Goal: Communication & Community: Participate in discussion

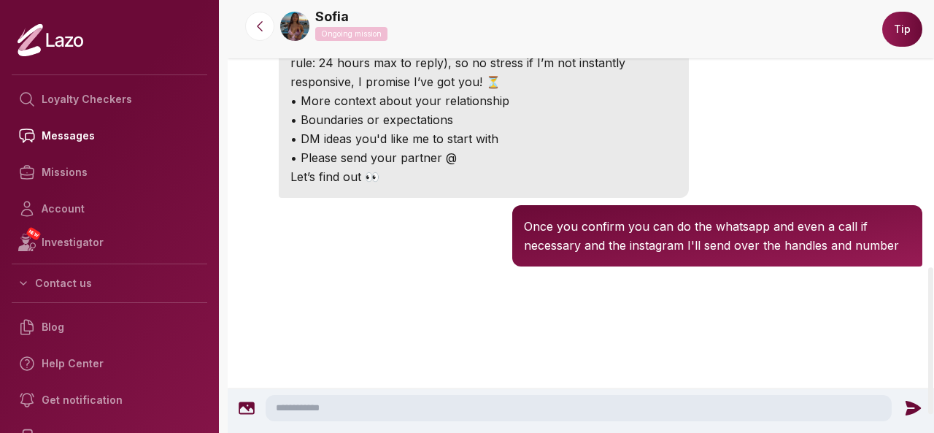
scroll to position [783, 0]
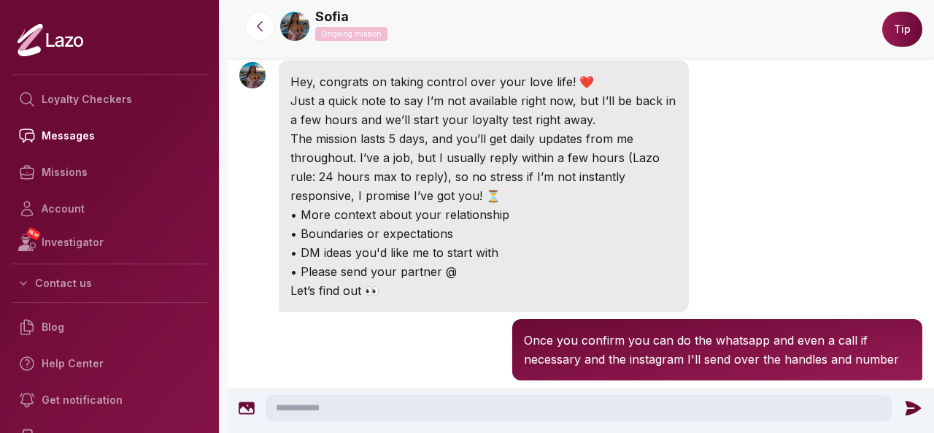
scroll to position [682, 0]
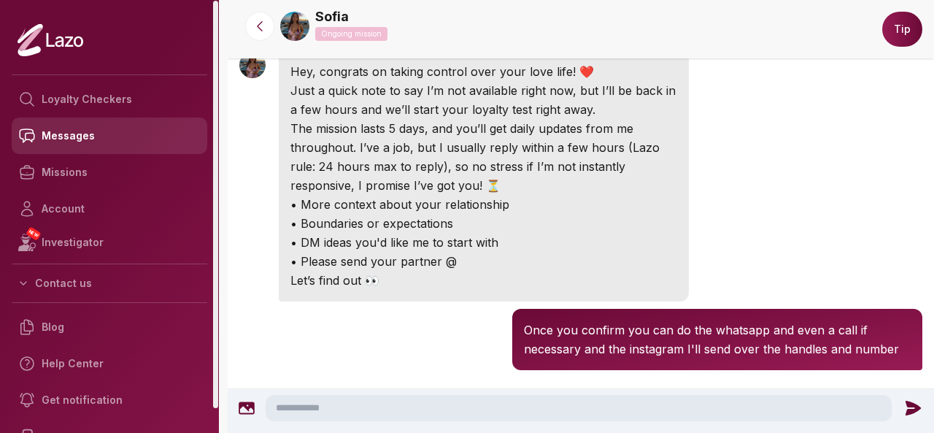
click at [104, 144] on link "Messages" at bounding box center [110, 135] width 196 height 36
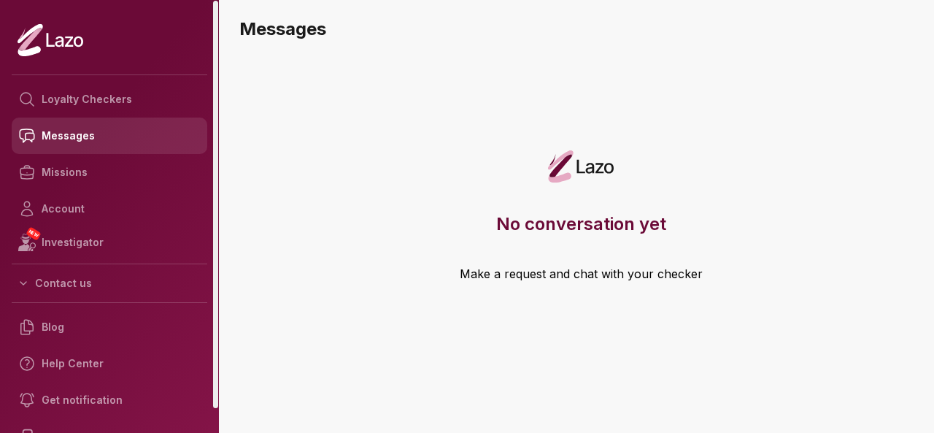
click at [101, 147] on link "Messages" at bounding box center [110, 135] width 196 height 36
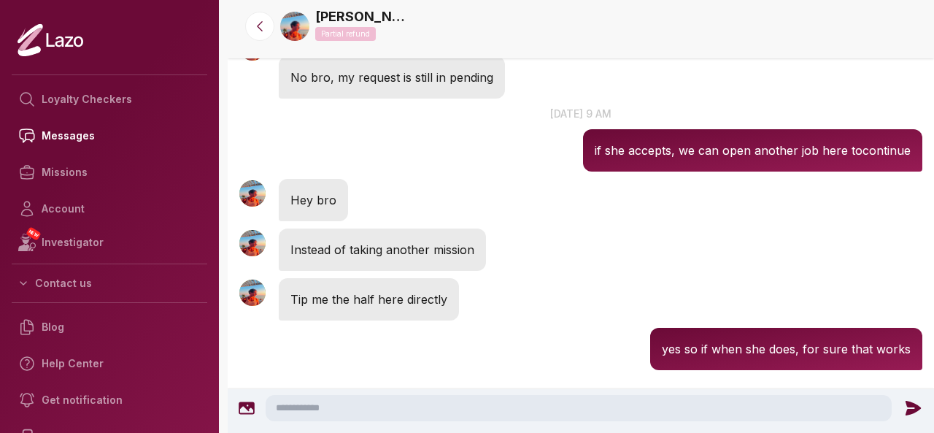
scroll to position [3033, 0]
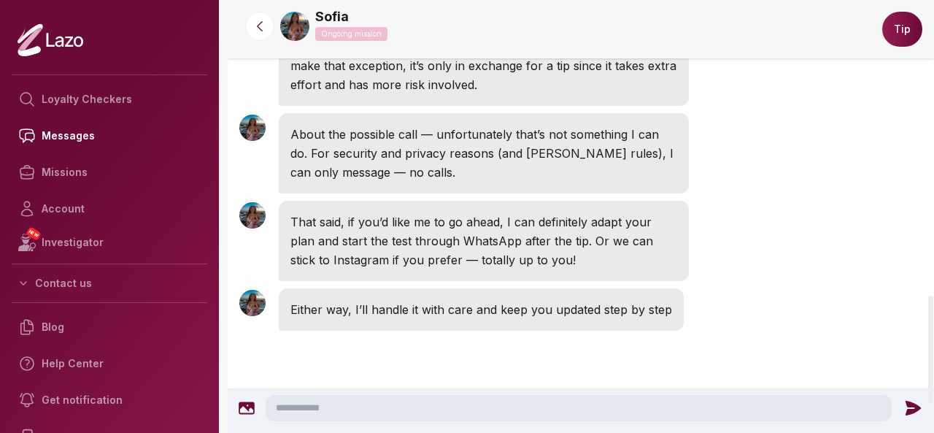
scroll to position [1190, 0]
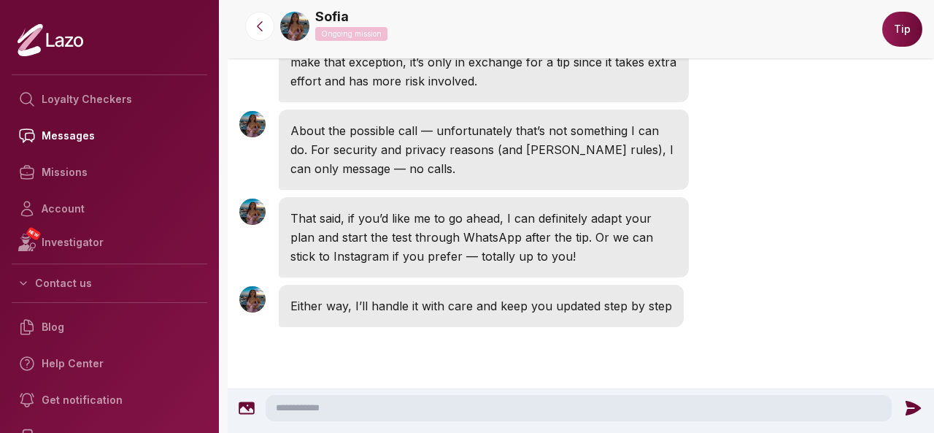
click at [374, 417] on textarea at bounding box center [579, 408] width 626 height 26
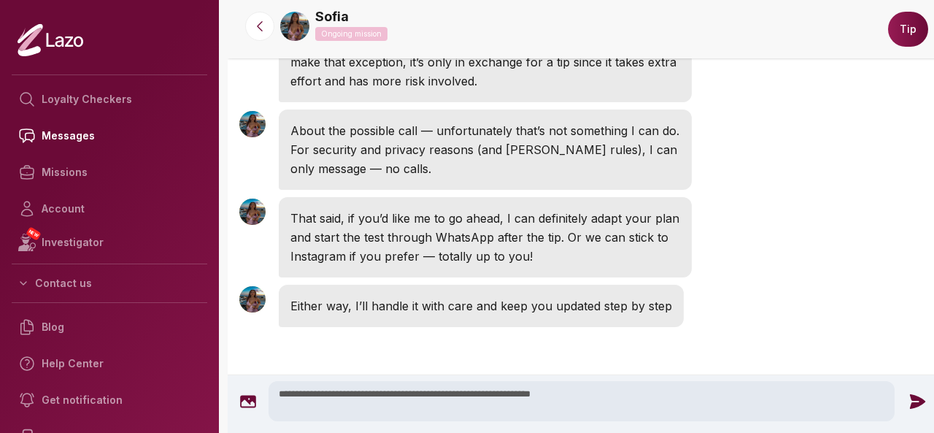
type textarea "**********"
click at [908, 400] on icon at bounding box center [917, 401] width 19 height 19
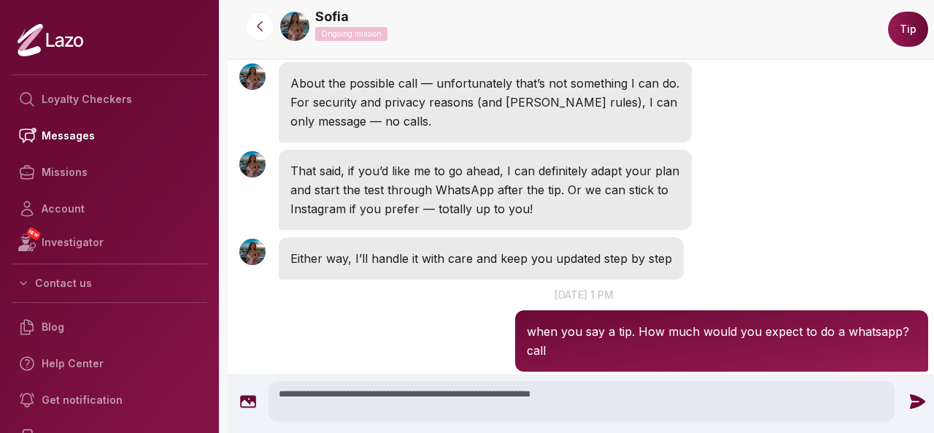
scroll to position [1239, 0]
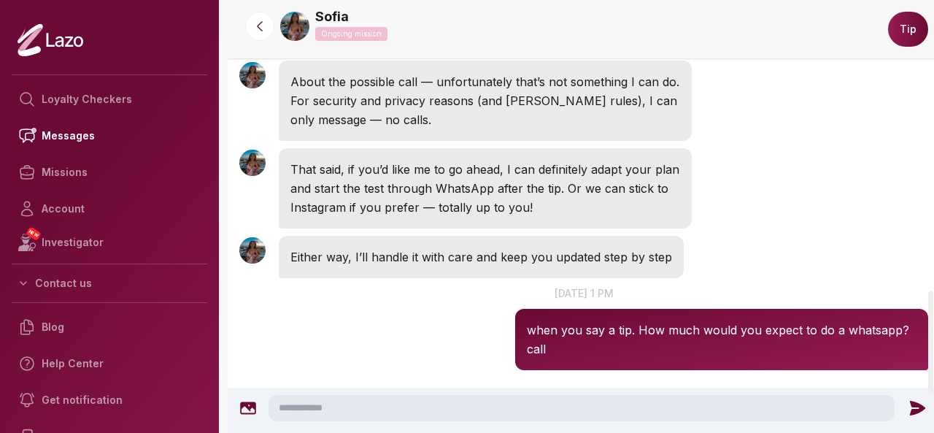
click at [587, 398] on textarea at bounding box center [582, 408] width 626 height 26
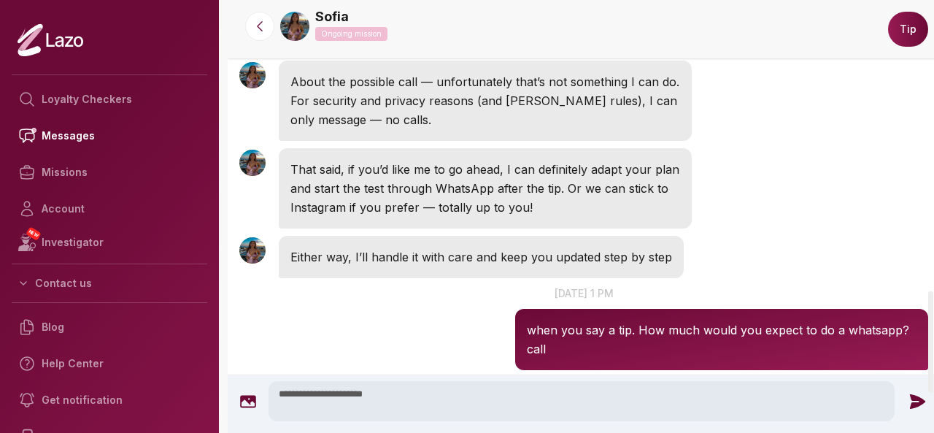
type textarea "**********"
click at [914, 407] on icon at bounding box center [917, 401] width 19 height 19
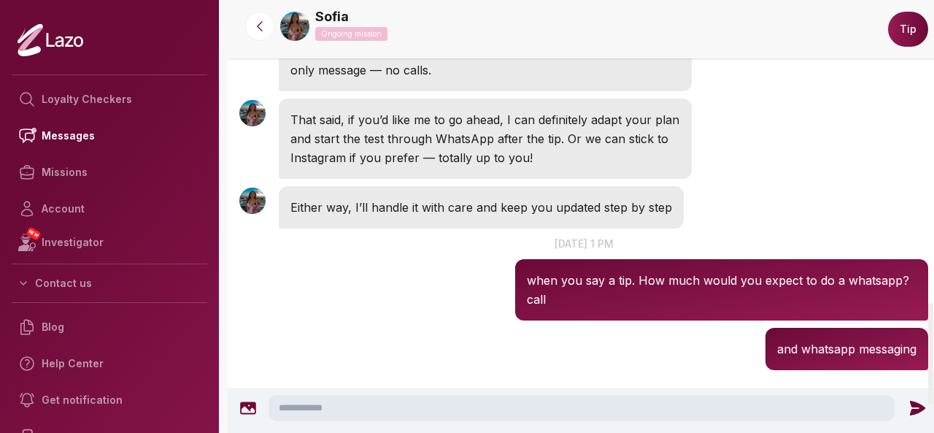
click at [308, 14] on div "Sofia Ongoing mission" at bounding box center [579, 27] width 599 height 40
click at [321, 16] on link "Sofia" at bounding box center [332, 17] width 34 height 20
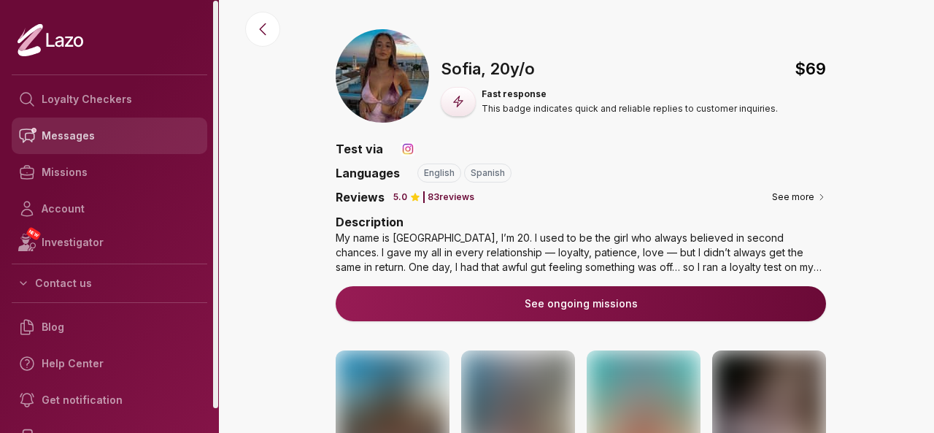
click at [96, 126] on link "Messages" at bounding box center [110, 135] width 196 height 36
click at [126, 130] on link "Messages" at bounding box center [110, 135] width 196 height 36
click at [121, 136] on link "Messages" at bounding box center [110, 135] width 196 height 36
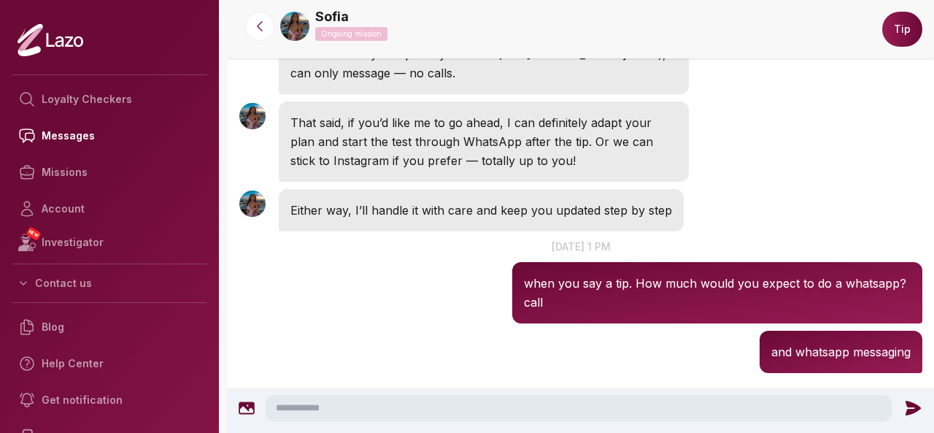
scroll to position [1289, 0]
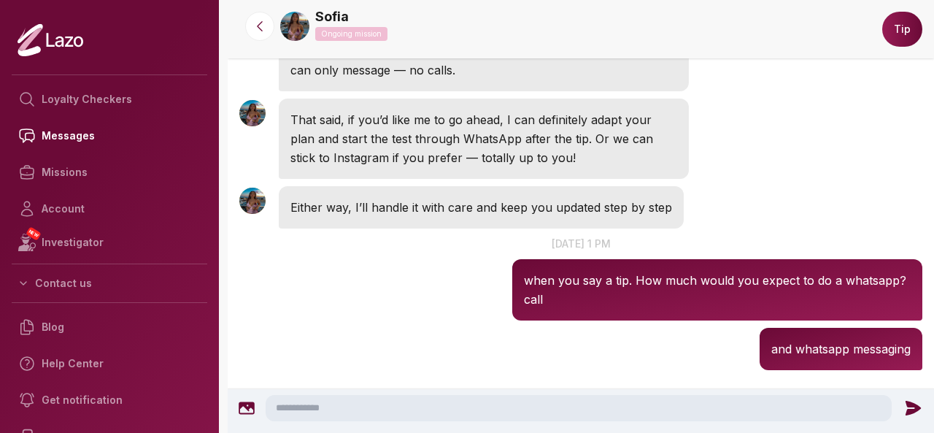
click at [524, 415] on textarea at bounding box center [579, 408] width 626 height 26
click at [527, 418] on textarea at bounding box center [579, 408] width 626 height 26
click at [349, 324] on div "[PERSON_NAME] 1:49 PM and whatsapp messaging" at bounding box center [581, 349] width 706 height 50
click at [420, 413] on textarea at bounding box center [579, 408] width 626 height 26
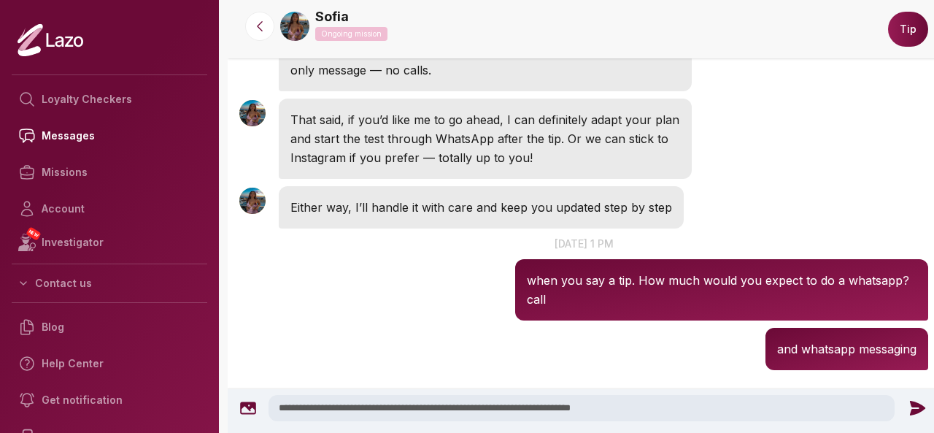
type textarea "**********"
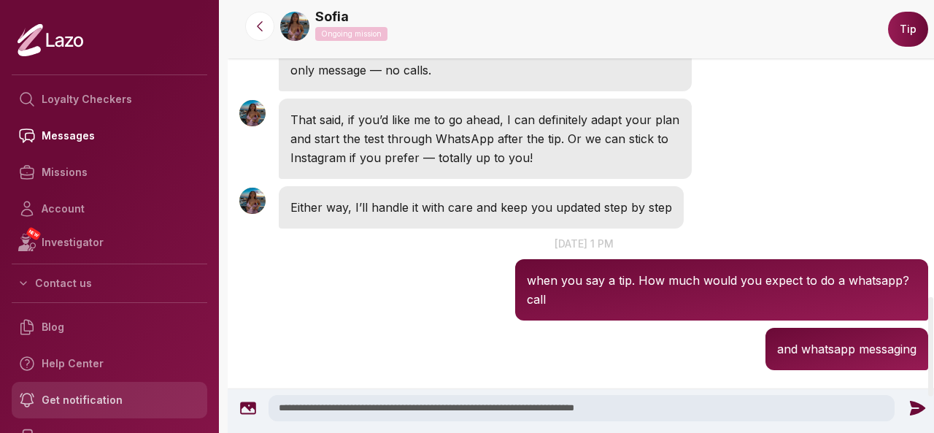
drag, startPoint x: 635, startPoint y: 404, endPoint x: 114, endPoint y: 399, distance: 521.1
click at [114, 399] on div "Loyalty Checkers Messages Missions Account NEW Investigator Contact us Blog Hel…" at bounding box center [467, 216] width 934 height 433
